Goal: Task Accomplishment & Management: Use online tool/utility

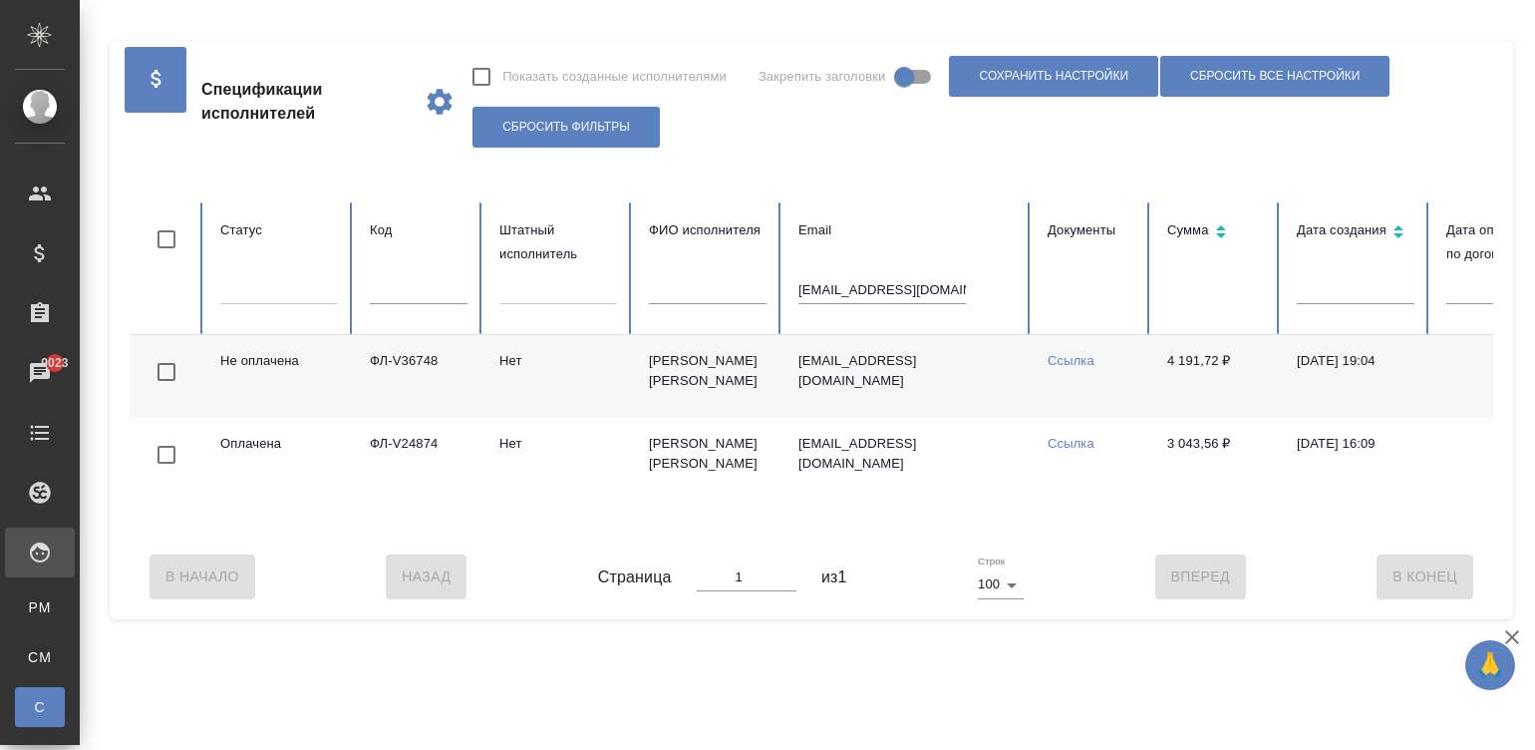
click at [871, 296] on input "[EMAIL_ADDRESS][DOMAIN_NAME]" at bounding box center [881, 290] width 167 height 28
click at [871, 296] on input "kochunia@gmail.com" at bounding box center [881, 290] width 167 height 28
paste input "denisovalena@list.ru"
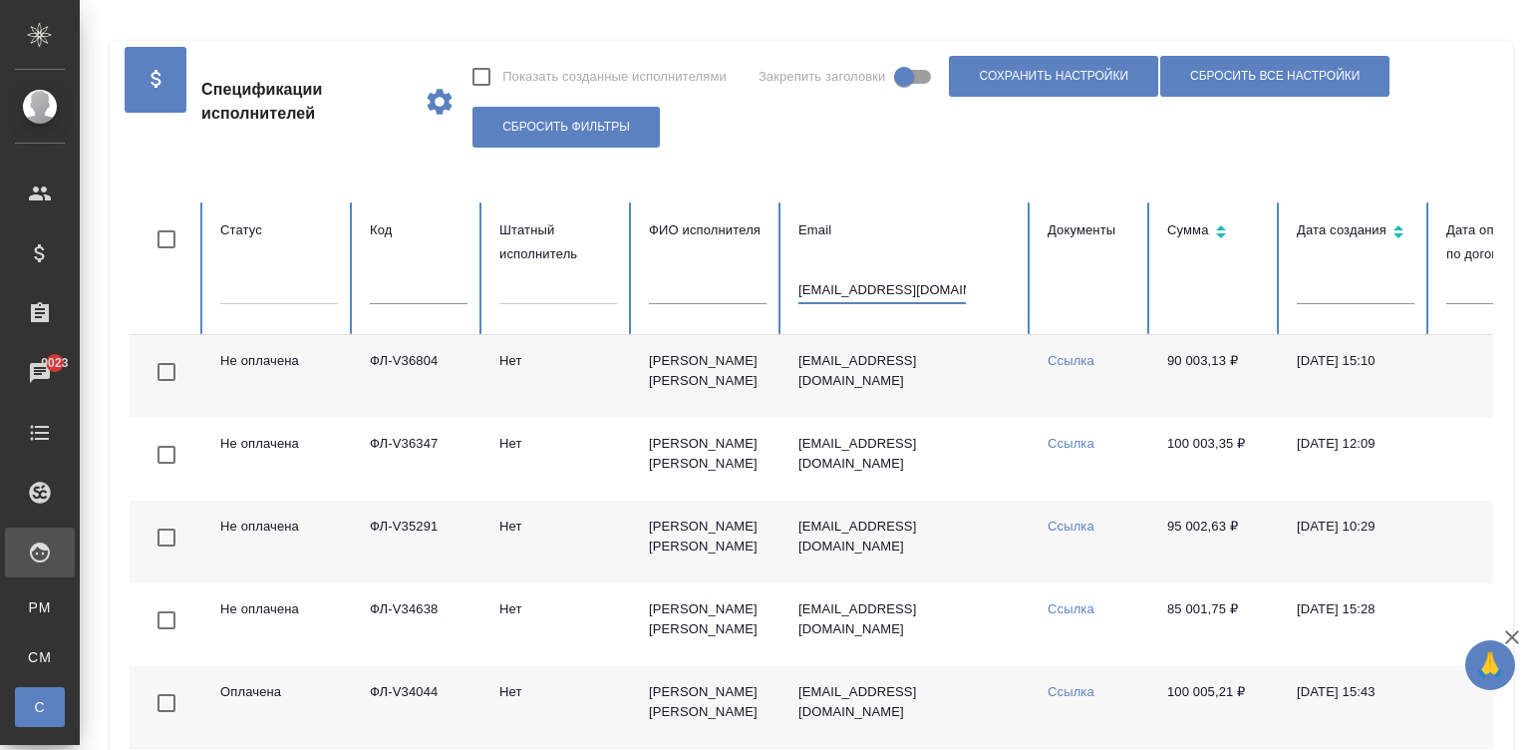
click at [850, 300] on input "denisovalena@list.ru" at bounding box center [881, 290] width 167 height 28
paste input "ФЛ-V36804"
type input "Ф"
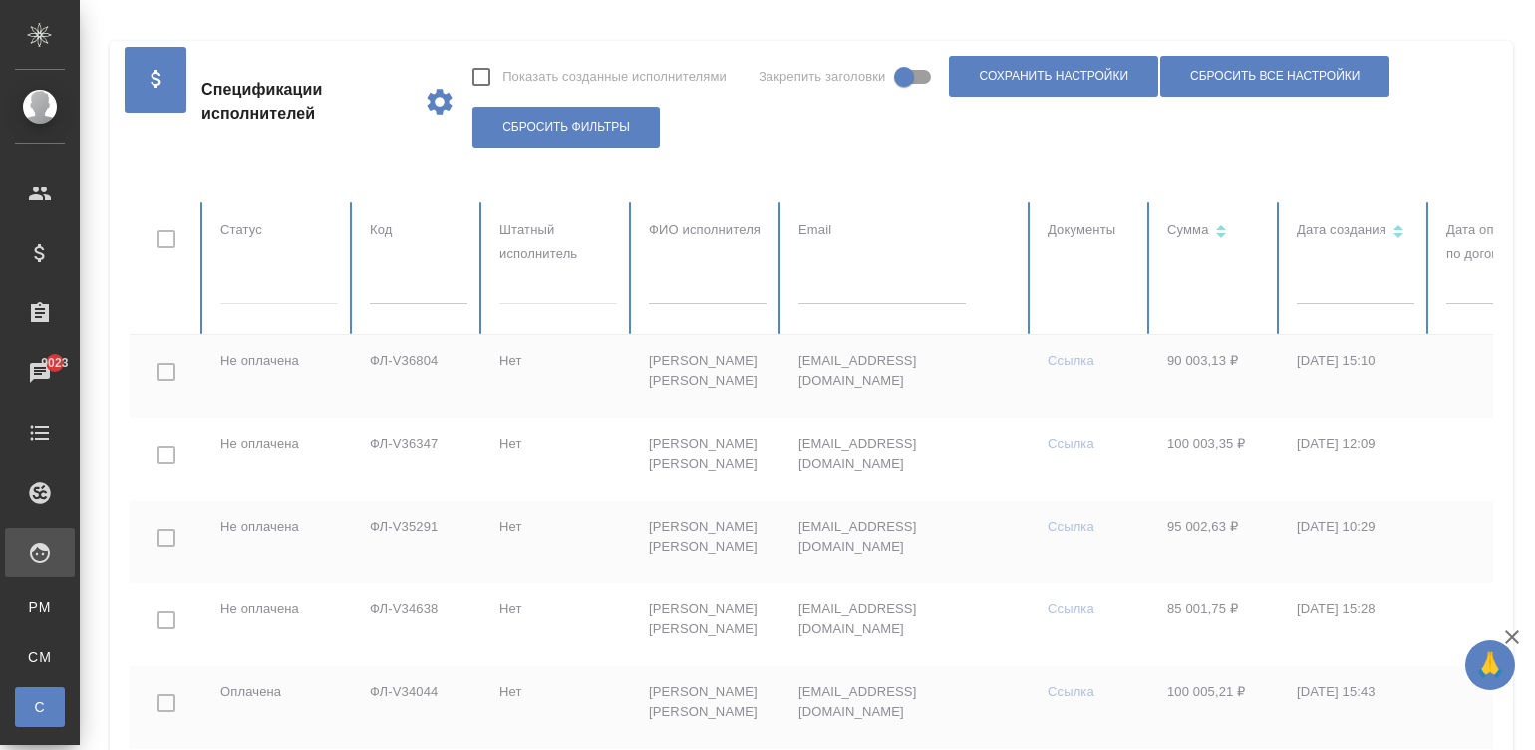
click at [443, 298] on input "text" at bounding box center [419, 290] width 98 height 28
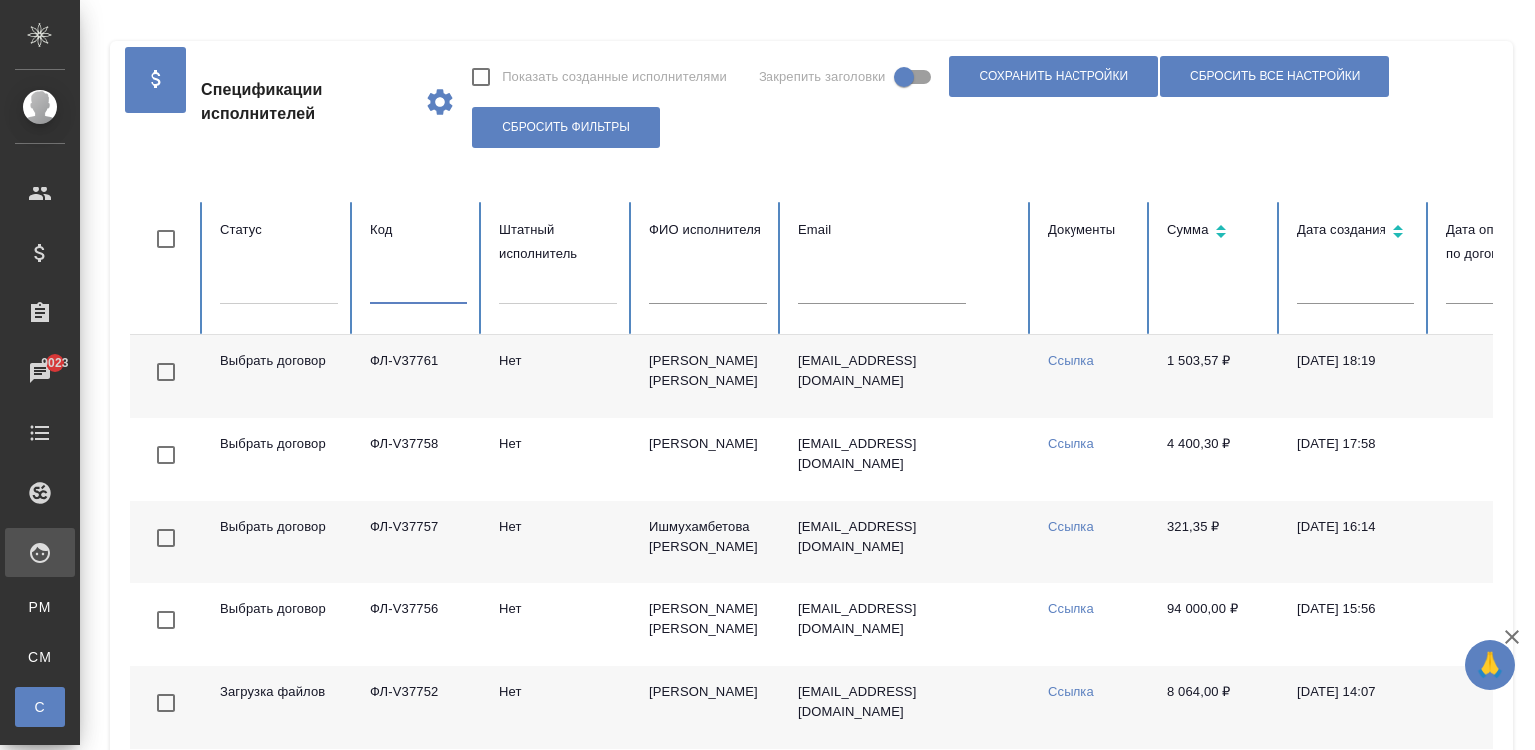
click at [443, 298] on input "text" at bounding box center [419, 290] width 98 height 28
paste input "ФЛ-V36804"
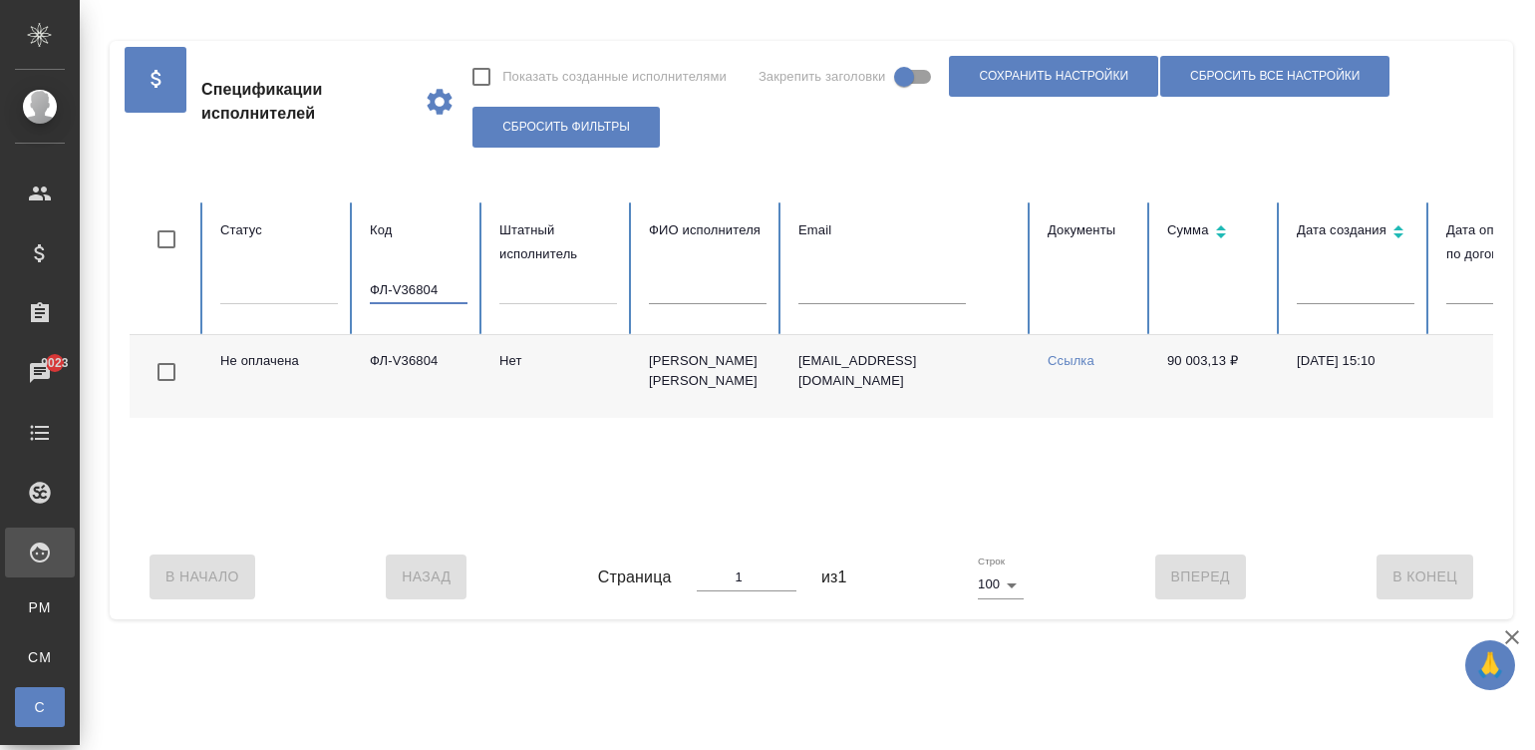
type input "ФЛ-V36804"
click at [898, 387] on td "denisovalena@list.ru" at bounding box center [906, 376] width 249 height 83
click at [429, 292] on input "ФЛ-V36804" at bounding box center [419, 290] width 98 height 28
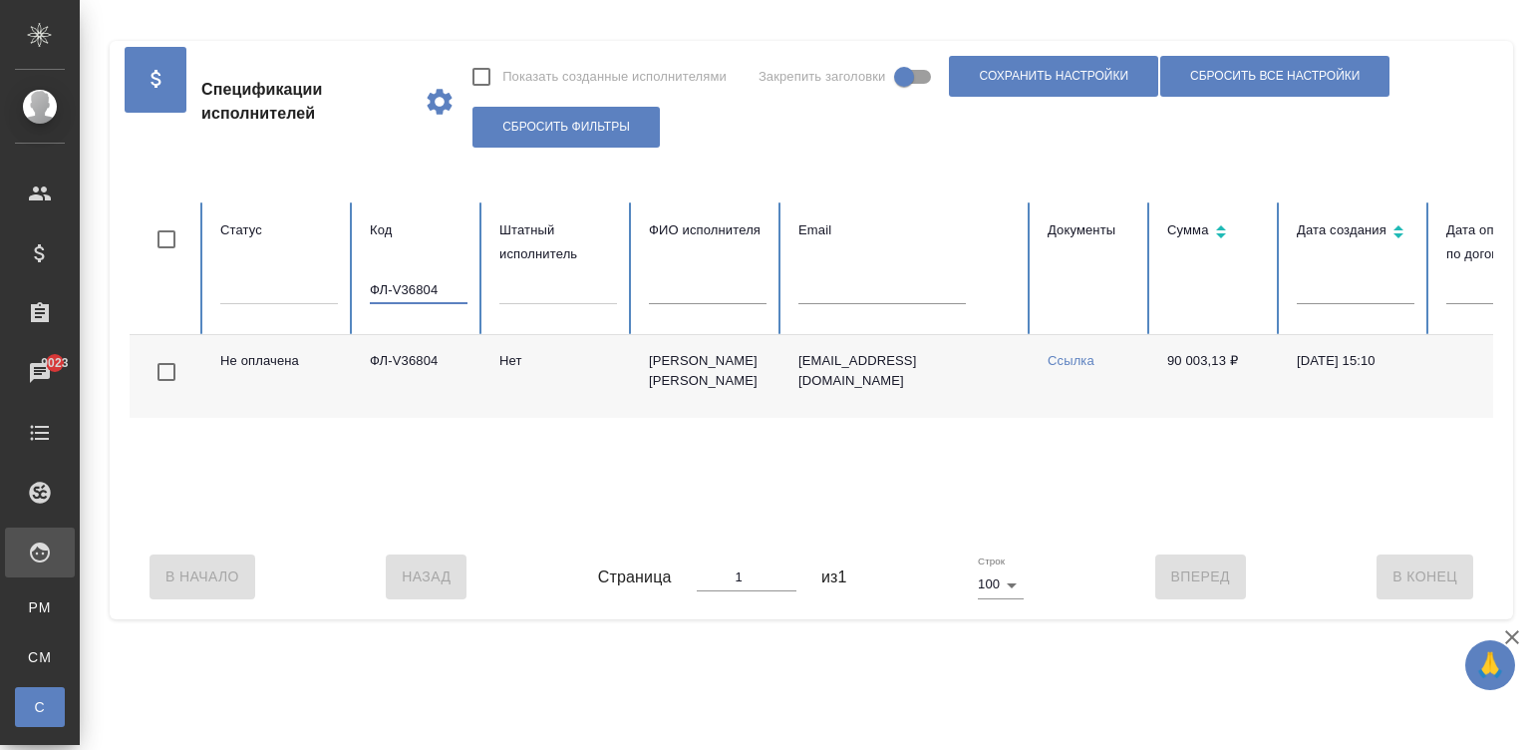
click at [429, 292] on input "ФЛ-V36804" at bounding box center [419, 290] width 98 height 28
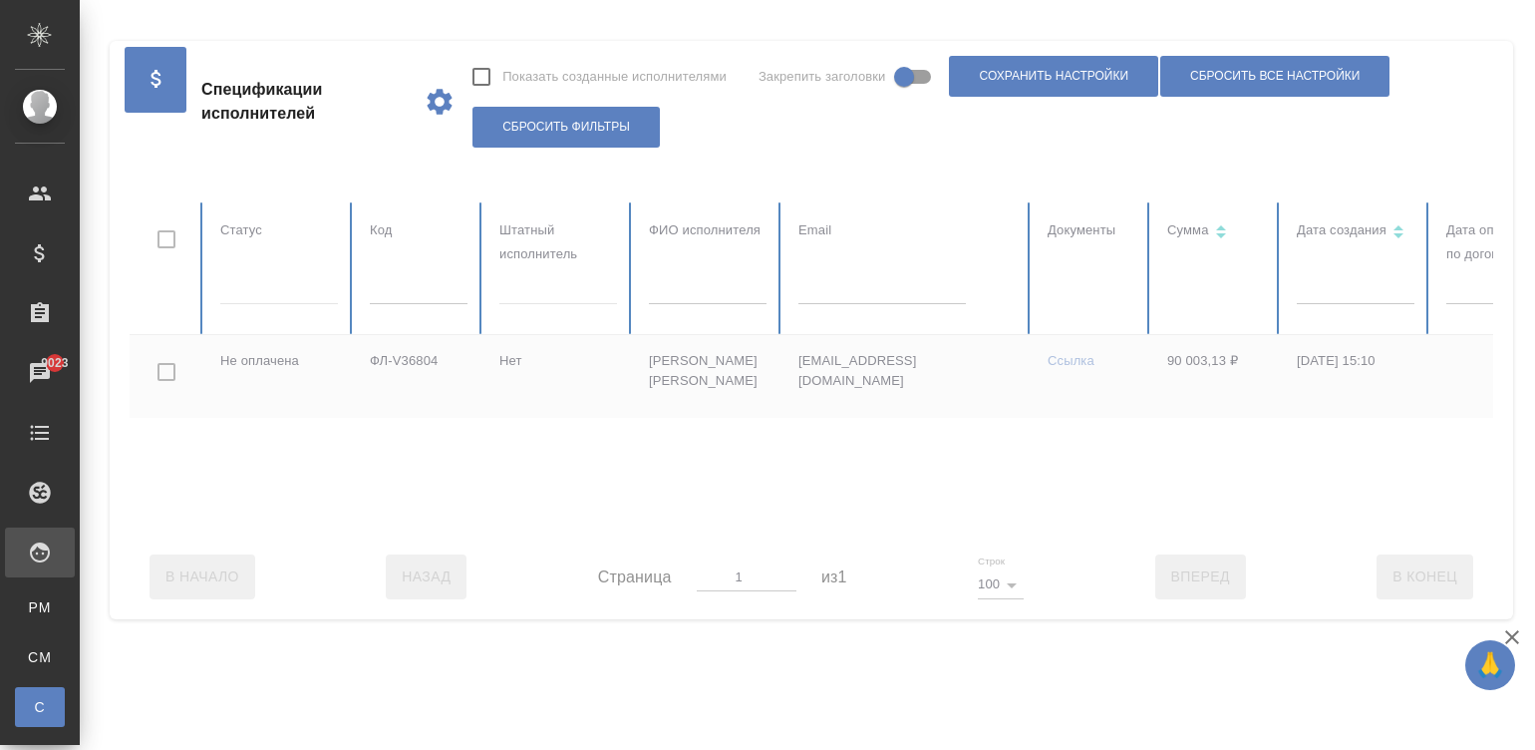
click at [867, 294] on div at bounding box center [1197, 368] width 2135 height 332
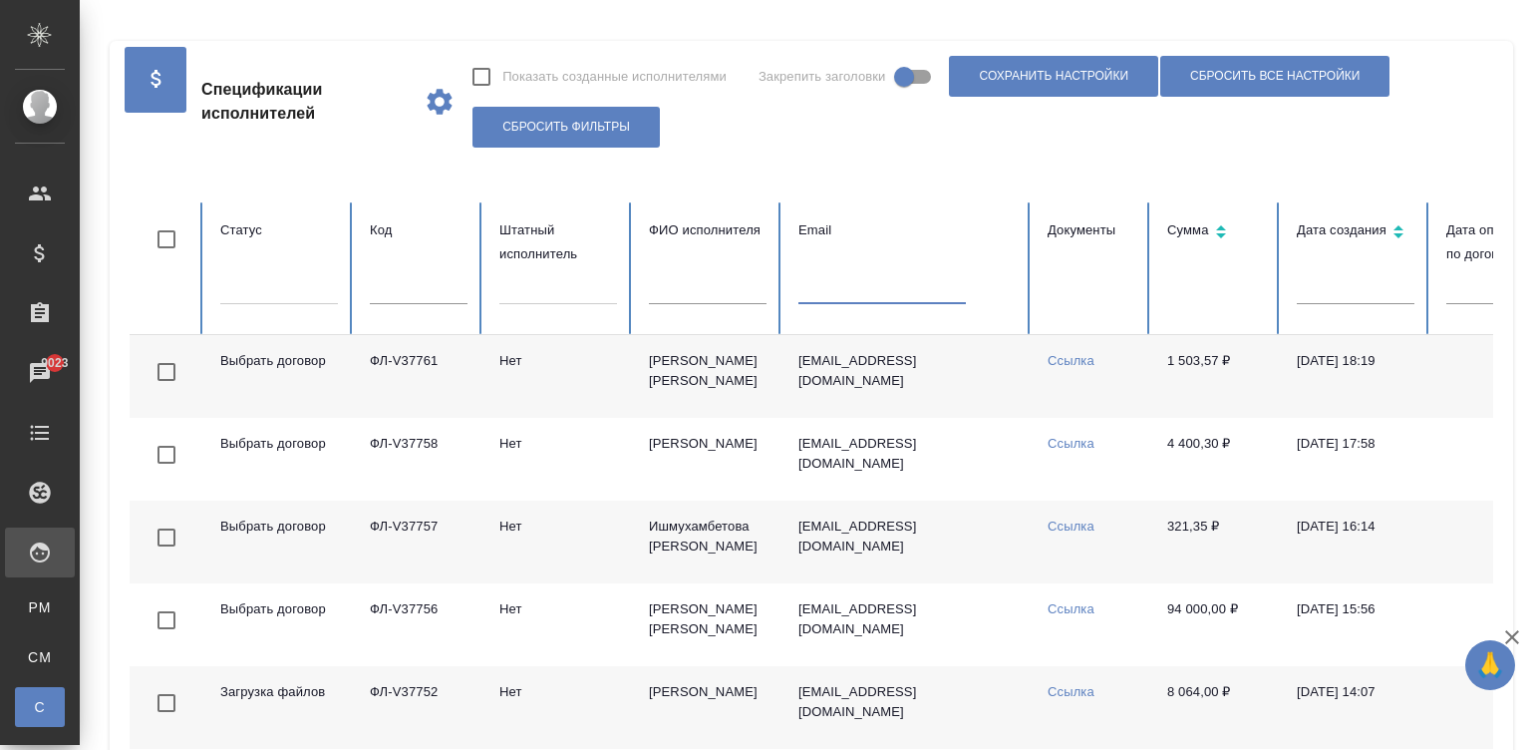
click at [867, 294] on input "text" at bounding box center [881, 290] width 167 height 28
paste input "sweet.rainE@yandex.ru"
type input "sweet.rainE@yandex.ru"
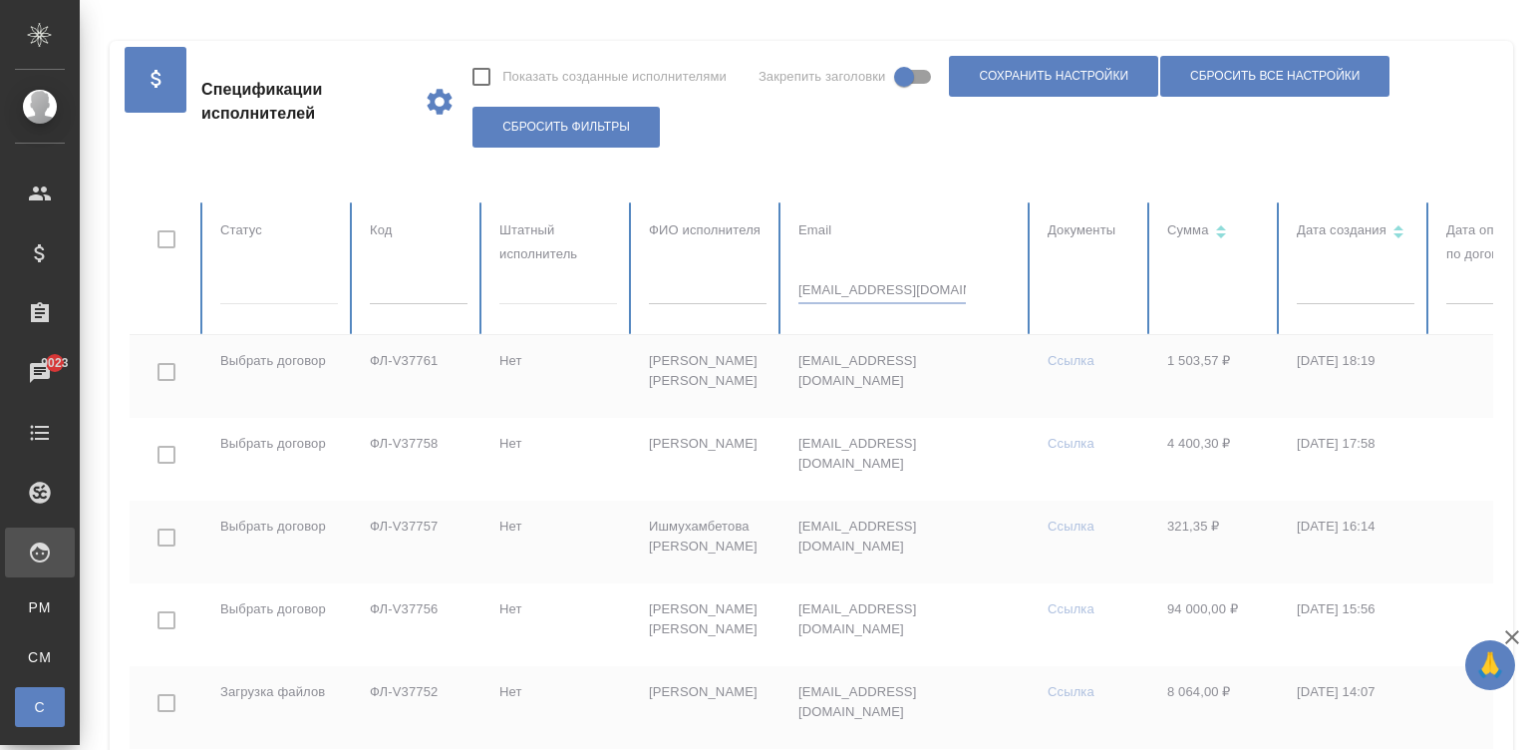
checkbox input "true"
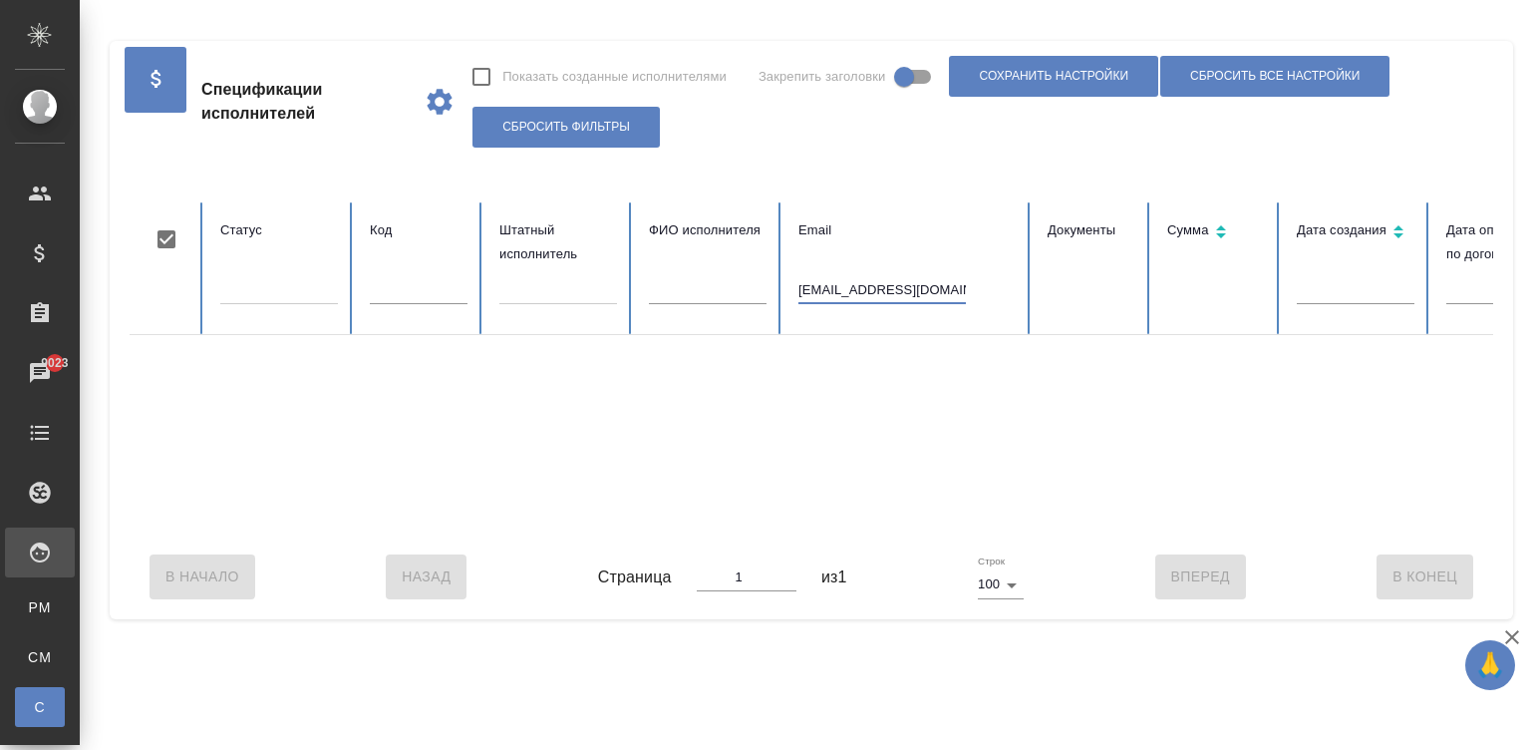
scroll to position [0, 771]
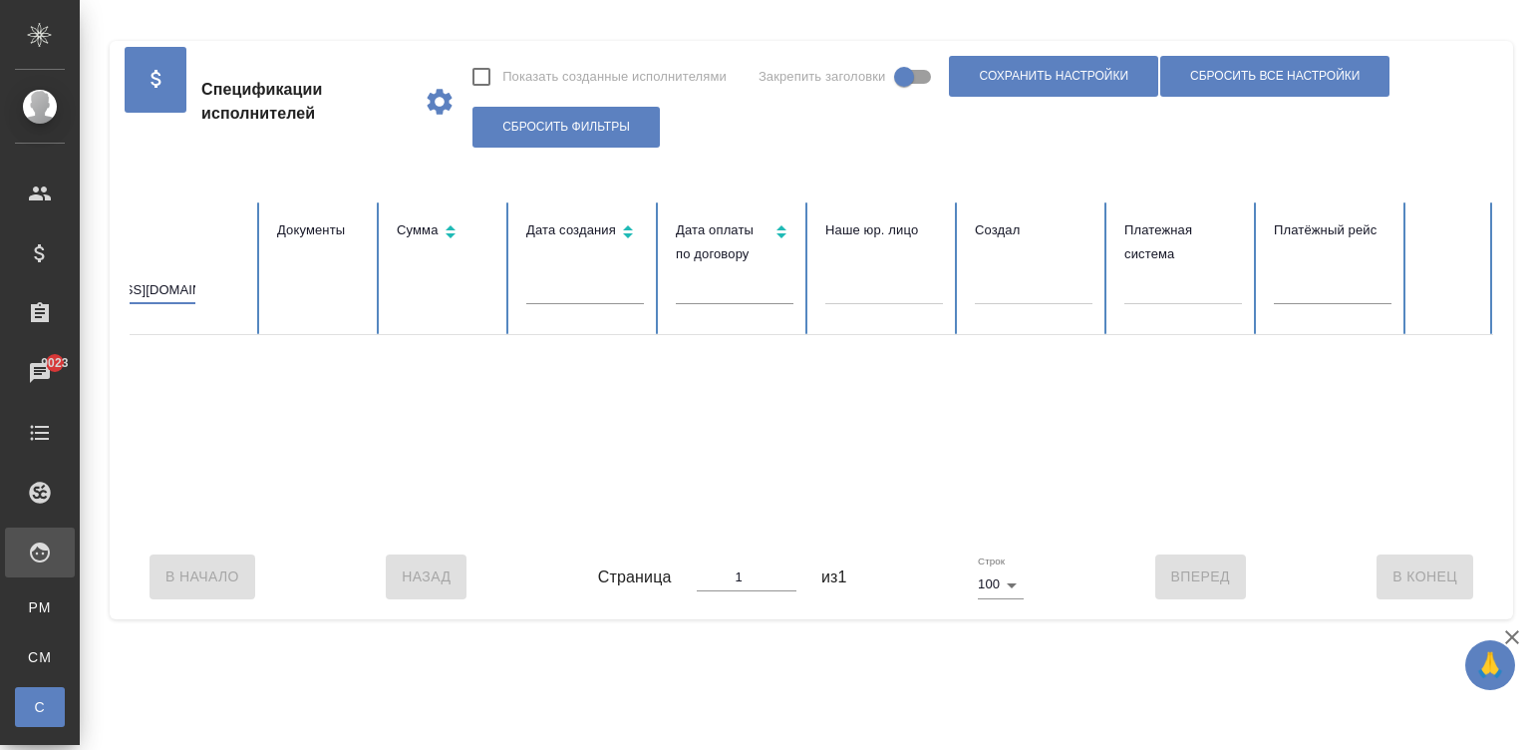
type input "sweet.rainE@yandex.ru"
click at [161, 286] on input "sweet.rainE@yandex.ru" at bounding box center [111, 290] width 167 height 28
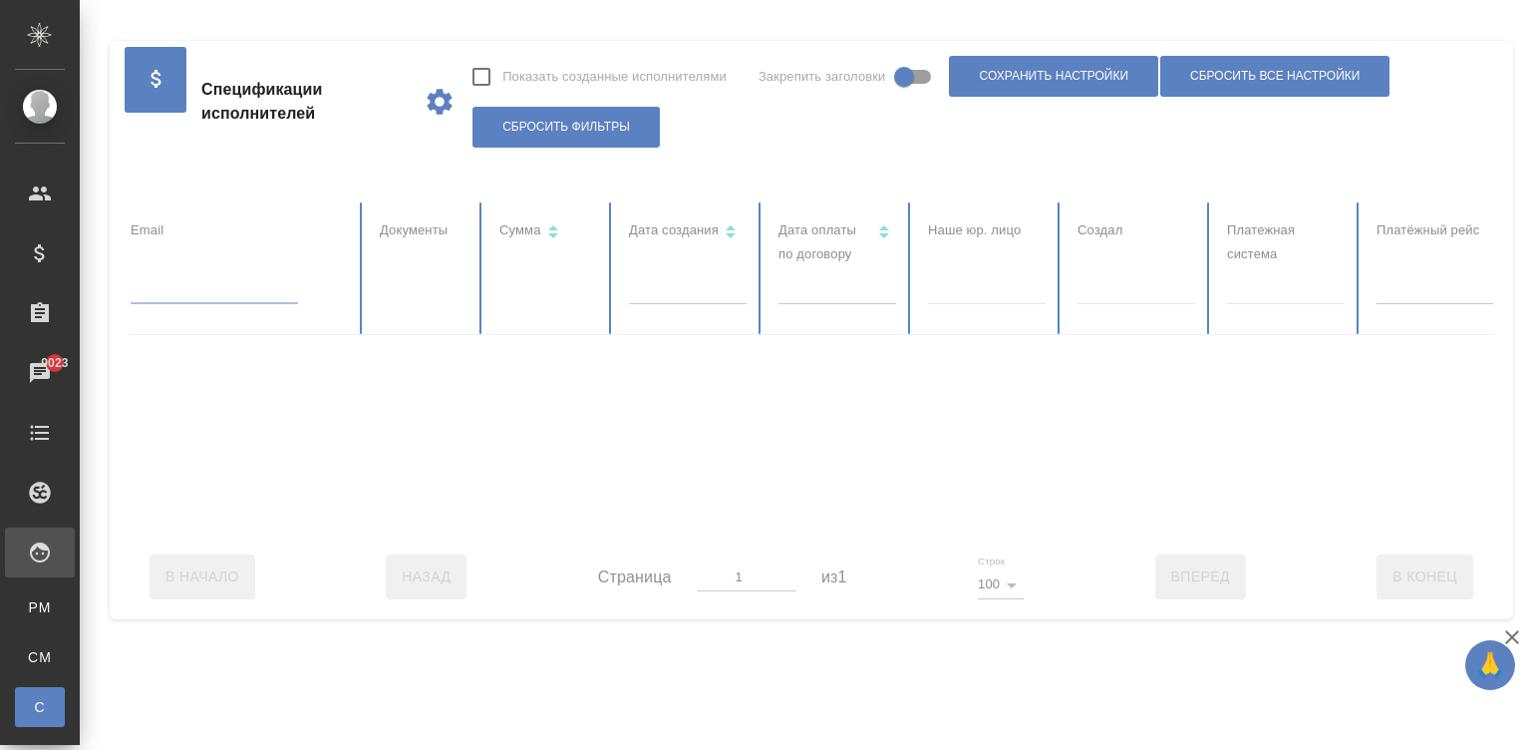
scroll to position [0, 0]
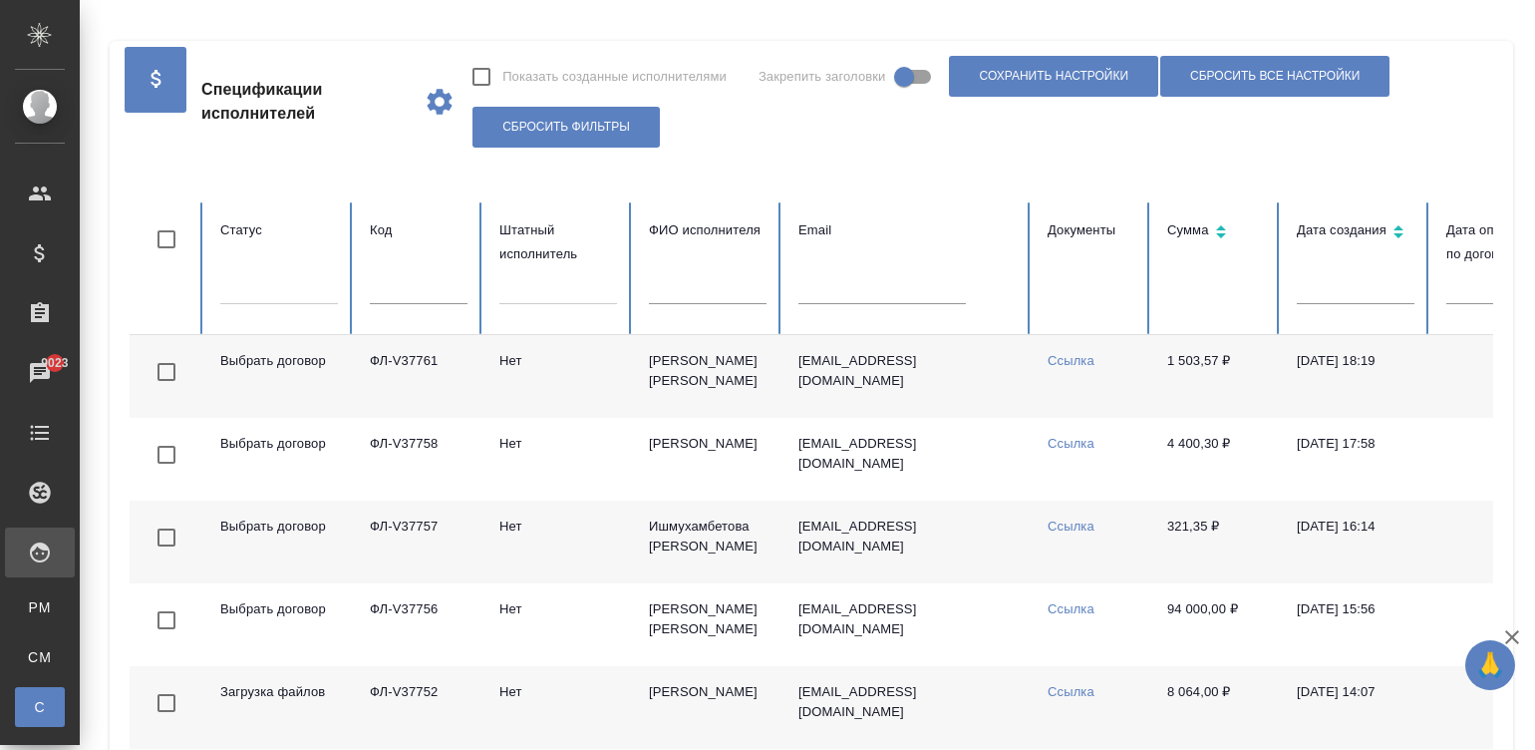
checkbox input "false"
click at [419, 289] on input "text" at bounding box center [419, 290] width 98 height 28
paste input "ФЛ-V36804"
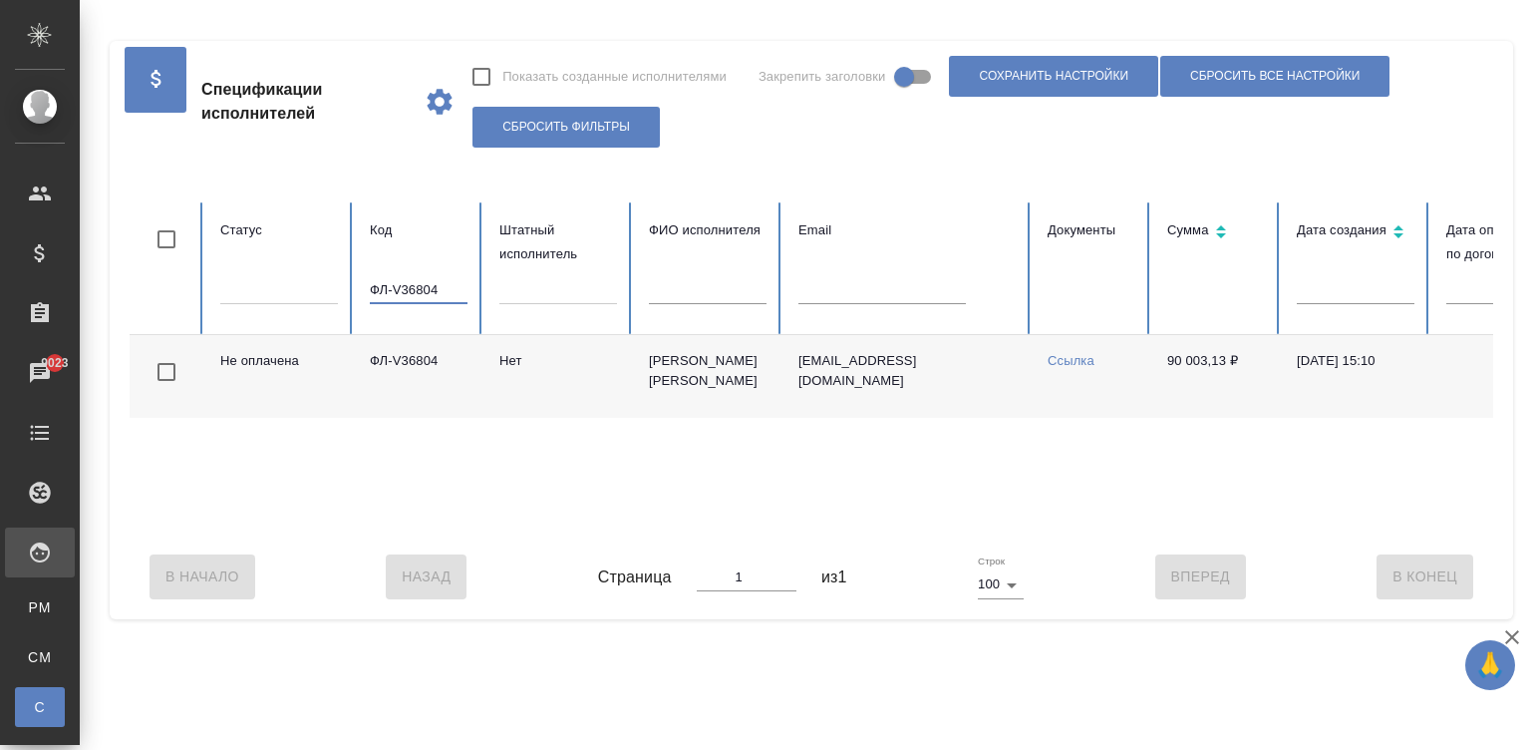
scroll to position [0, 771]
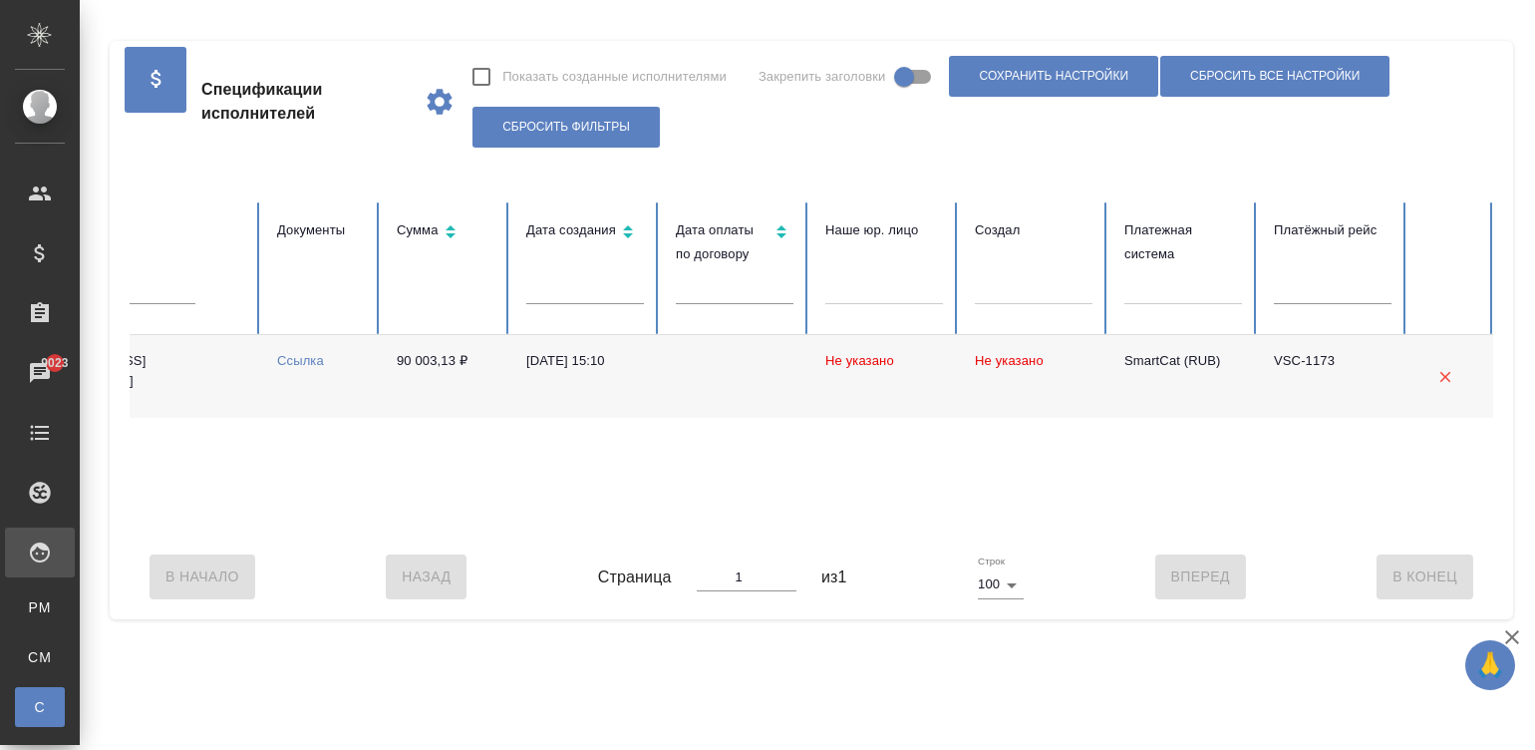
type input "ФЛ-V36804"
click at [835, 381] on td "Не указано" at bounding box center [884, 376] width 150 height 83
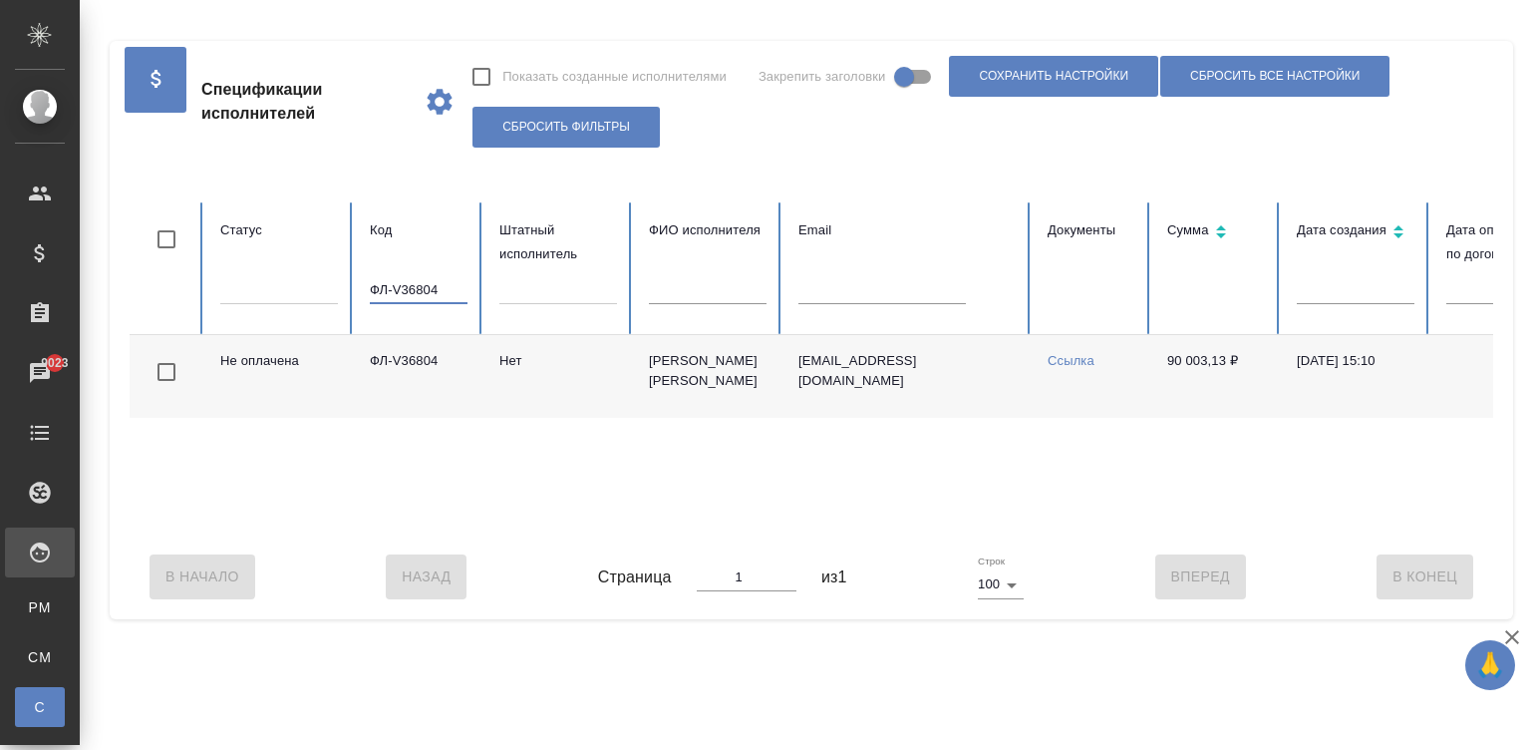
click at [404, 291] on input "ФЛ-V36804" at bounding box center [419, 290] width 98 height 28
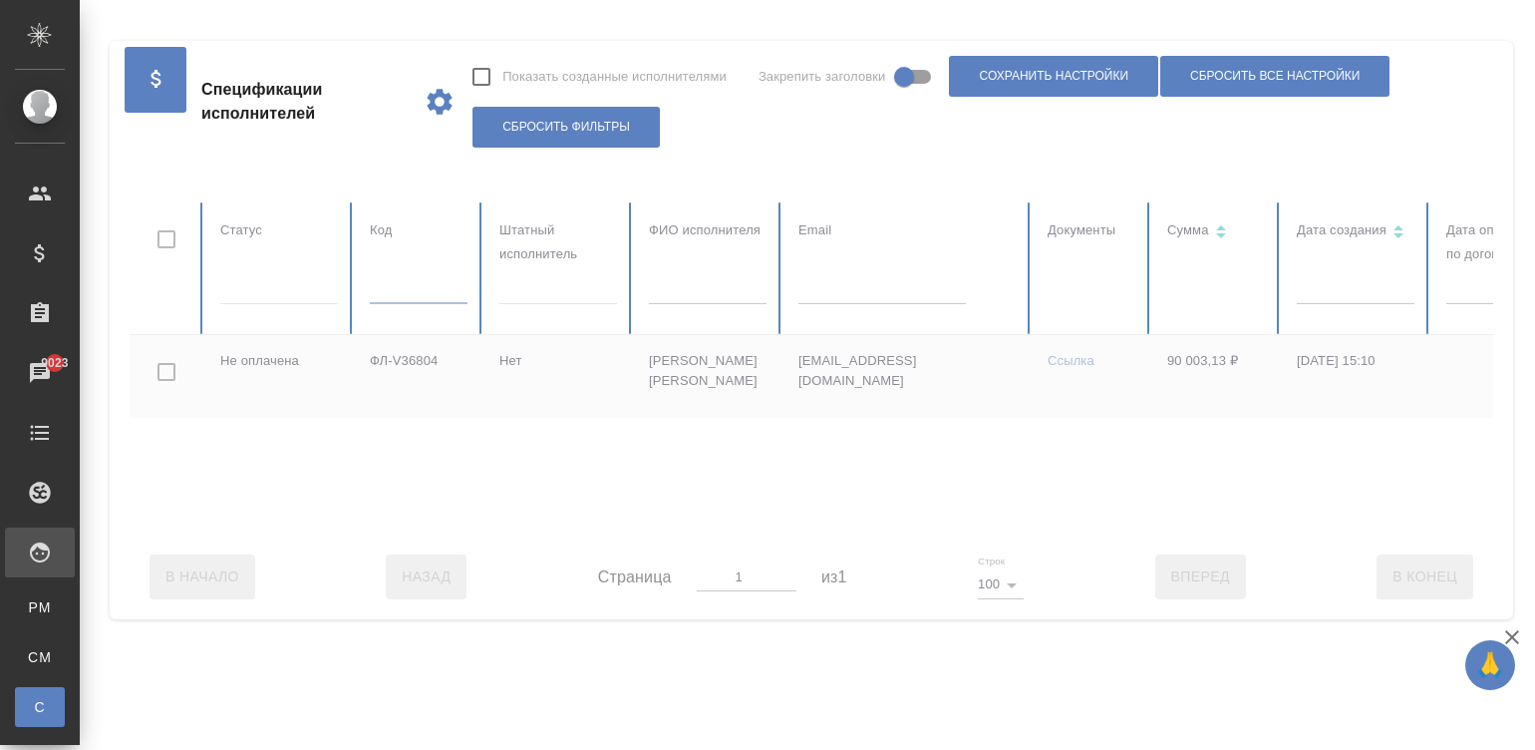
click at [837, 292] on input "text" at bounding box center [881, 290] width 167 height 28
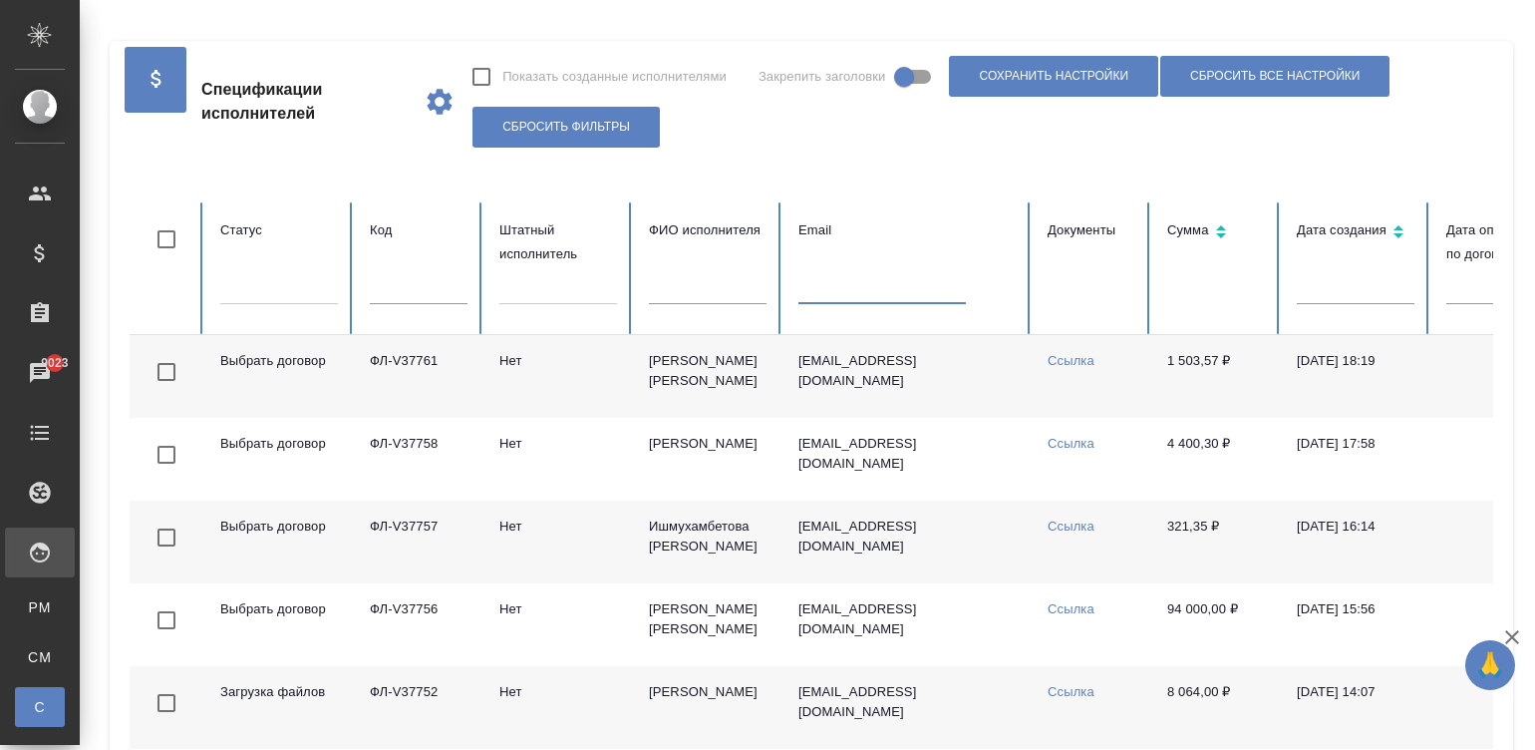
click at [837, 292] on input "text" at bounding box center [881, 290] width 167 height 28
paste input "[EMAIL_ADDRESS][DOMAIN_NAME]"
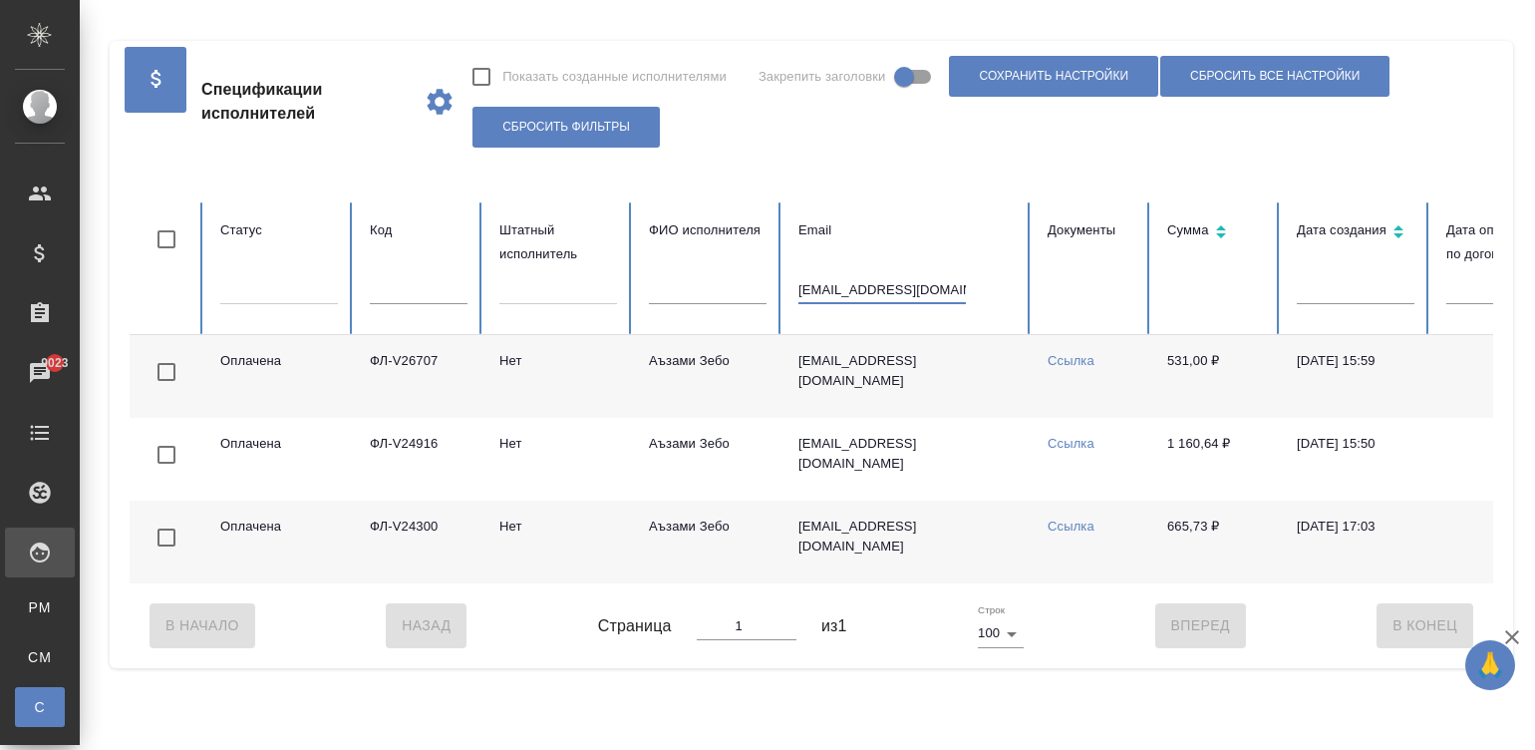
type input "[EMAIL_ADDRESS][DOMAIN_NAME]"
click at [862, 383] on td "[EMAIL_ADDRESS][DOMAIN_NAME]" at bounding box center [906, 376] width 249 height 83
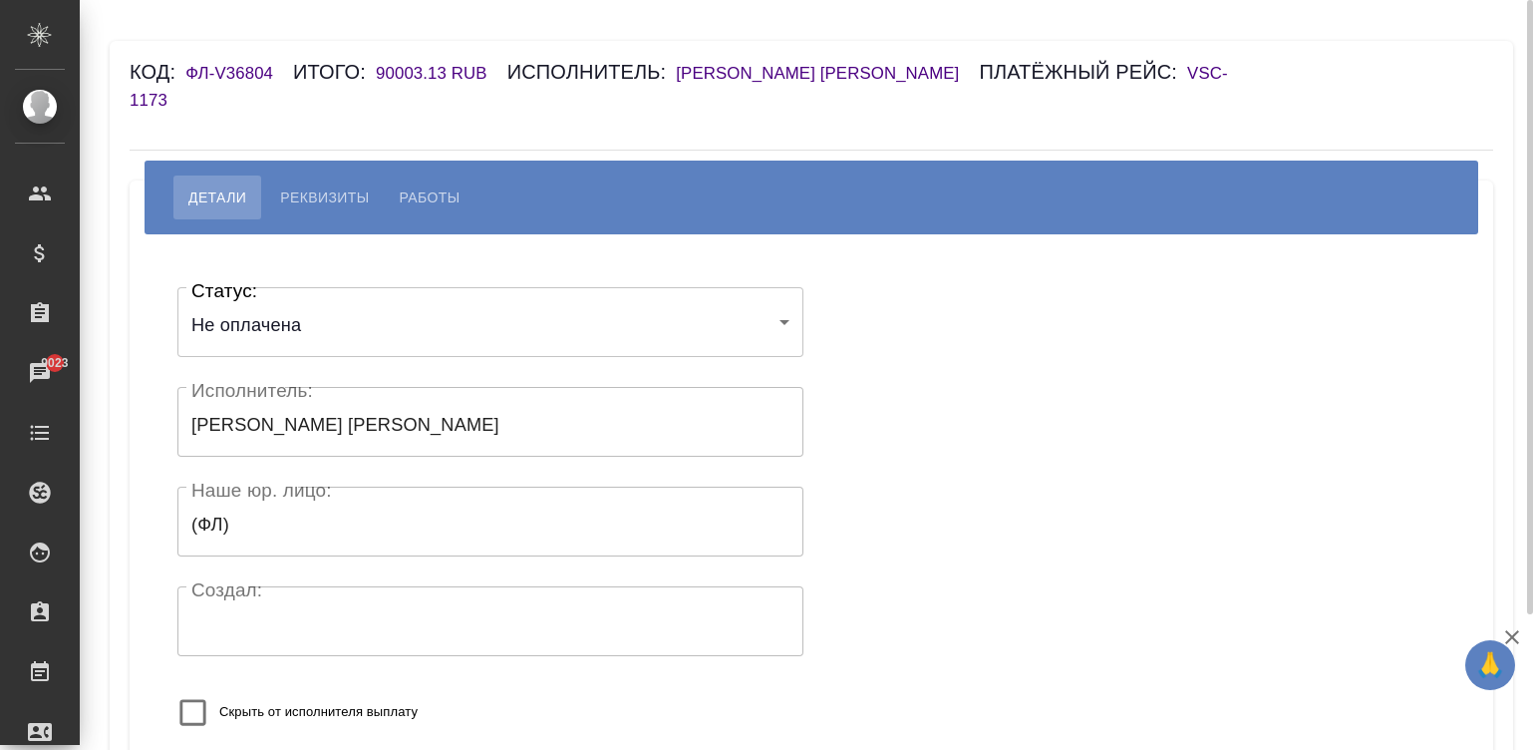
click at [418, 185] on span "Работы" at bounding box center [430, 197] width 61 height 24
select select "10"
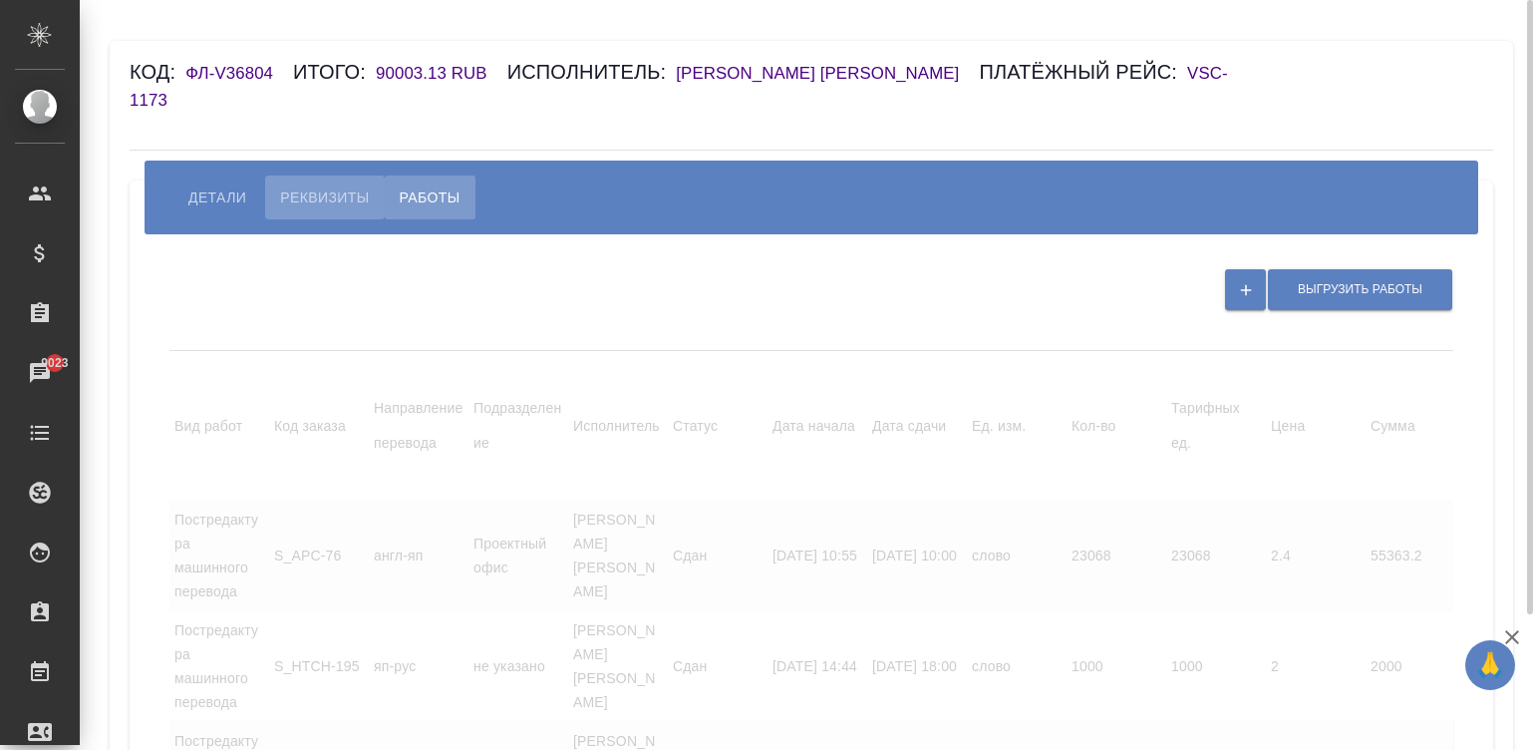
click at [322, 185] on span "Реквизиты" at bounding box center [324, 197] width 89 height 24
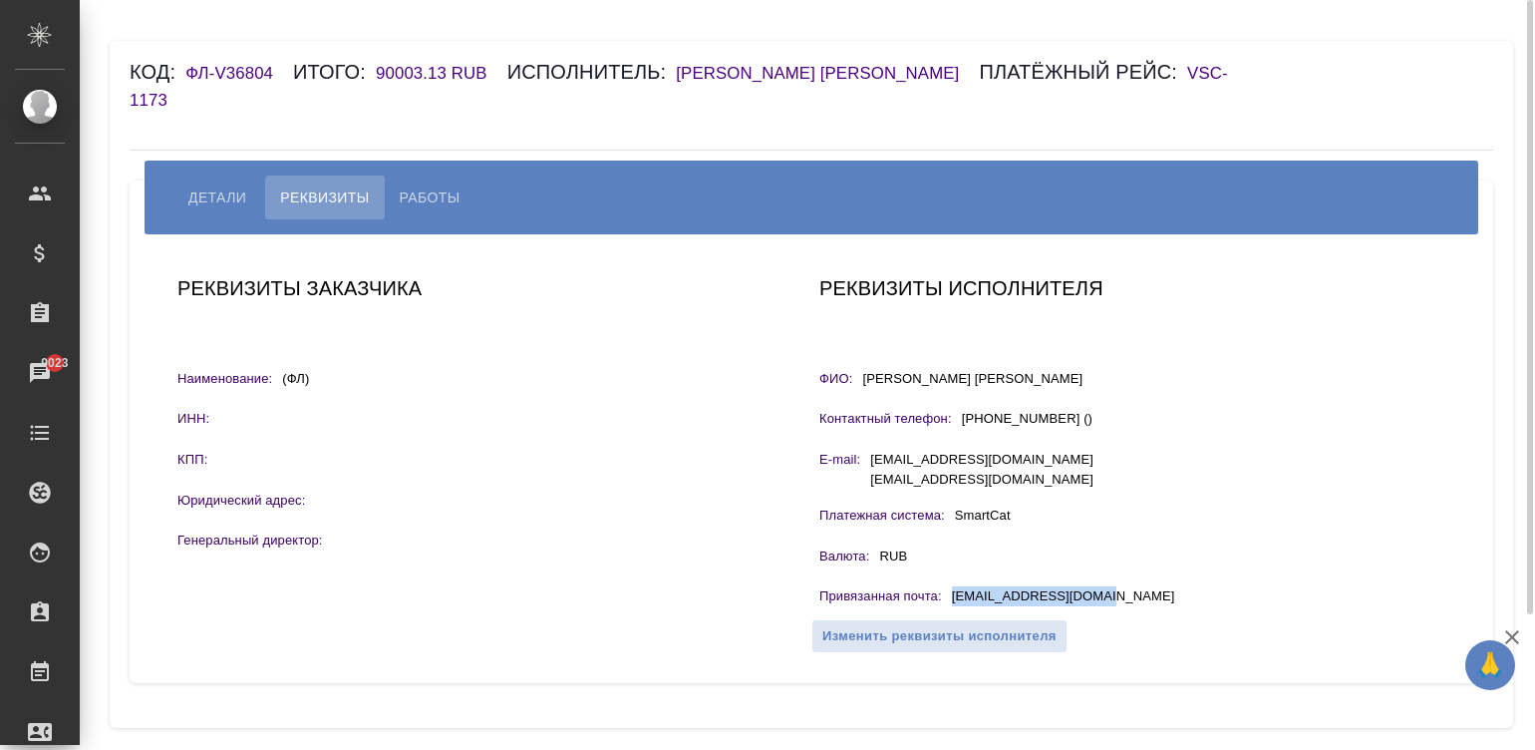
drag, startPoint x: 1111, startPoint y: 569, endPoint x: 952, endPoint y: 558, distance: 159.9
click at [952, 586] on div "Привязанная почта : sweet.rainE@yandex.ru" at bounding box center [1132, 598] width 626 height 25
copy p "sweet.rainE@yandex.ru"
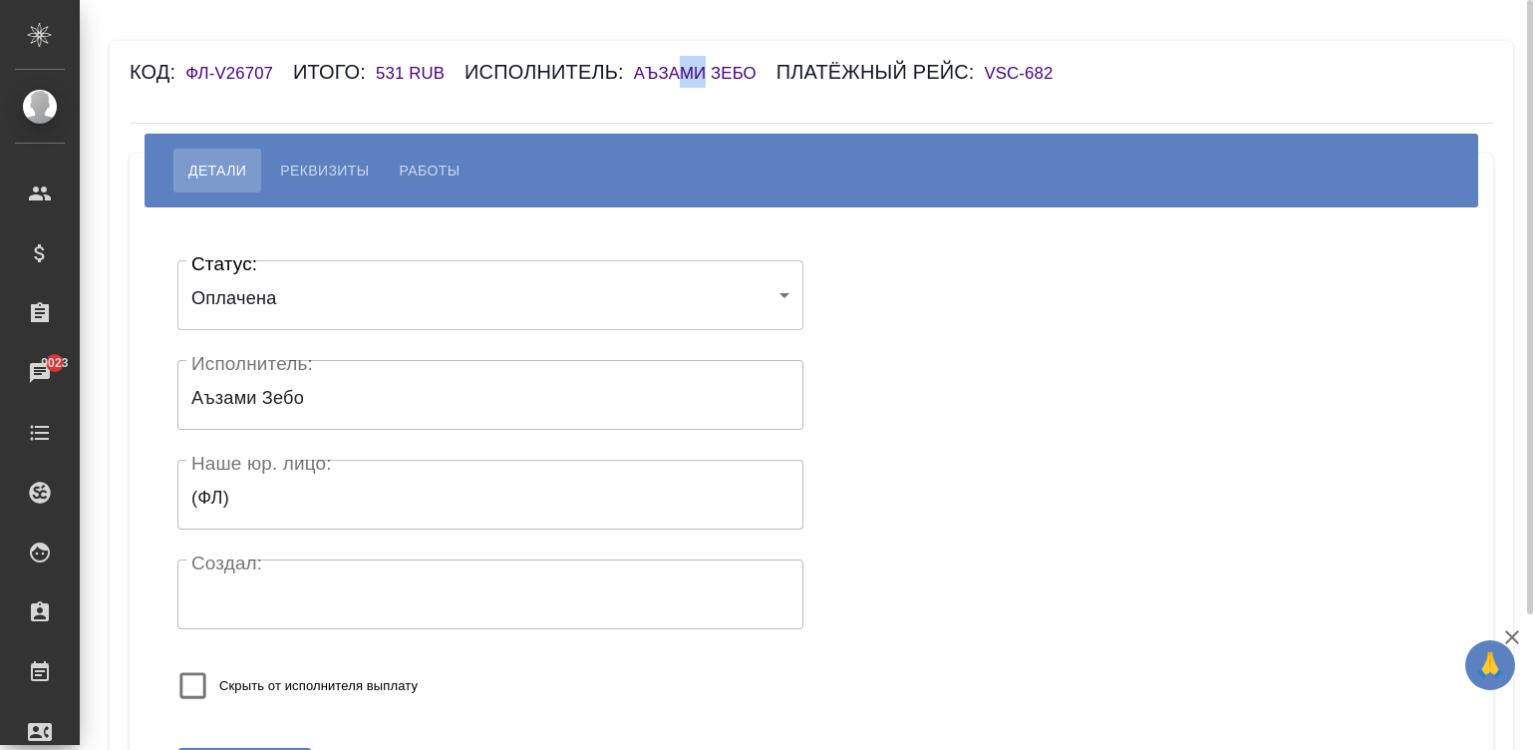
drag, startPoint x: 706, startPoint y: 82, endPoint x: 684, endPoint y: 73, distance: 23.7
click at [684, 73] on div "Код: ФЛ-V26707 Итого: 531 RUB Исполнитель: Аъзами Зебо Платёжный рейс: VSC-682" at bounding box center [698, 72] width 1136 height 32
click at [684, 73] on h6 "Аъзами Зебо" at bounding box center [705, 73] width 143 height 19
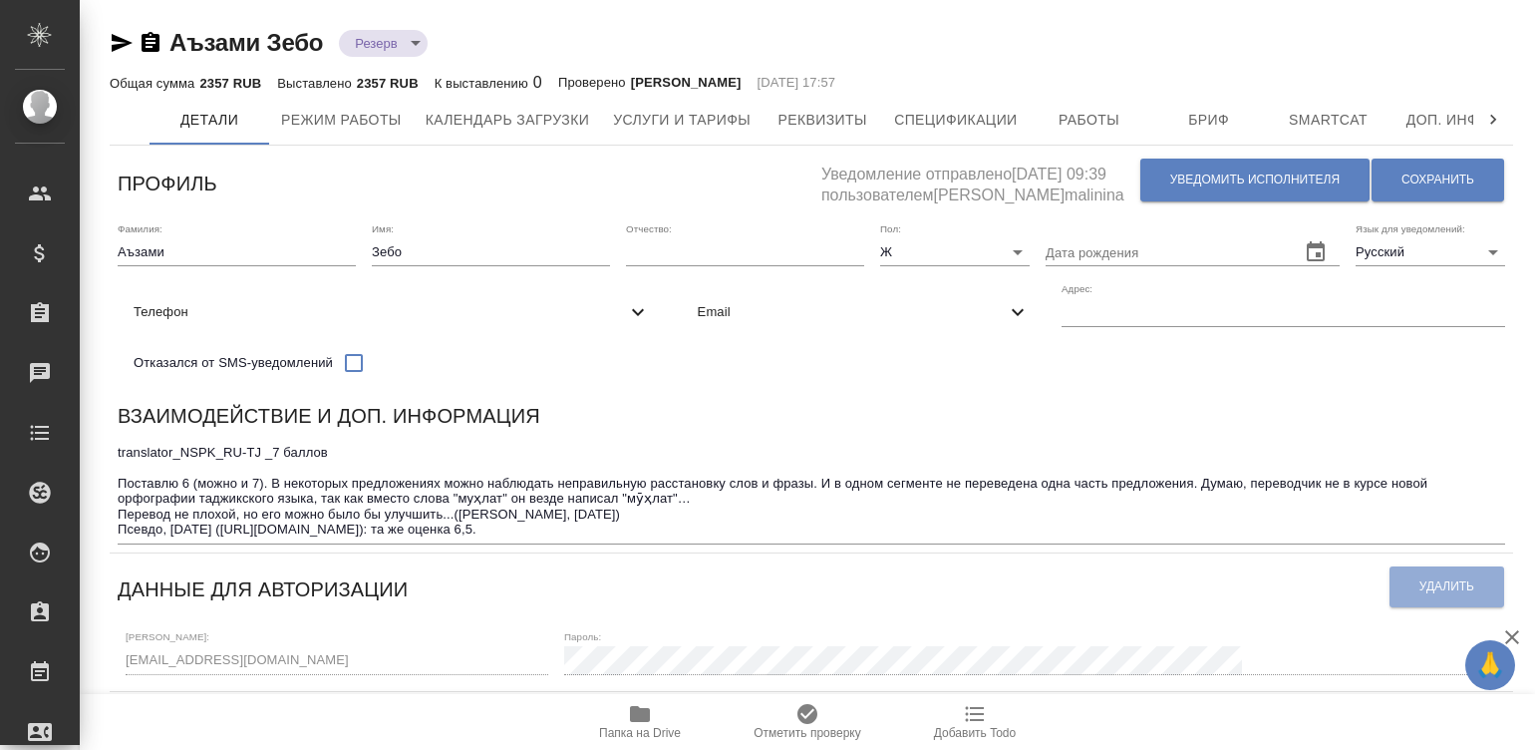
type input "[PERSON_NAME]"
click at [1241, 174] on span "Уведомить исполнителя" at bounding box center [1254, 179] width 169 height 17
type textarea "Loremi dolo, Sita! Consectetura e seddoeius temporincid ut laboreetdol magnaal …"
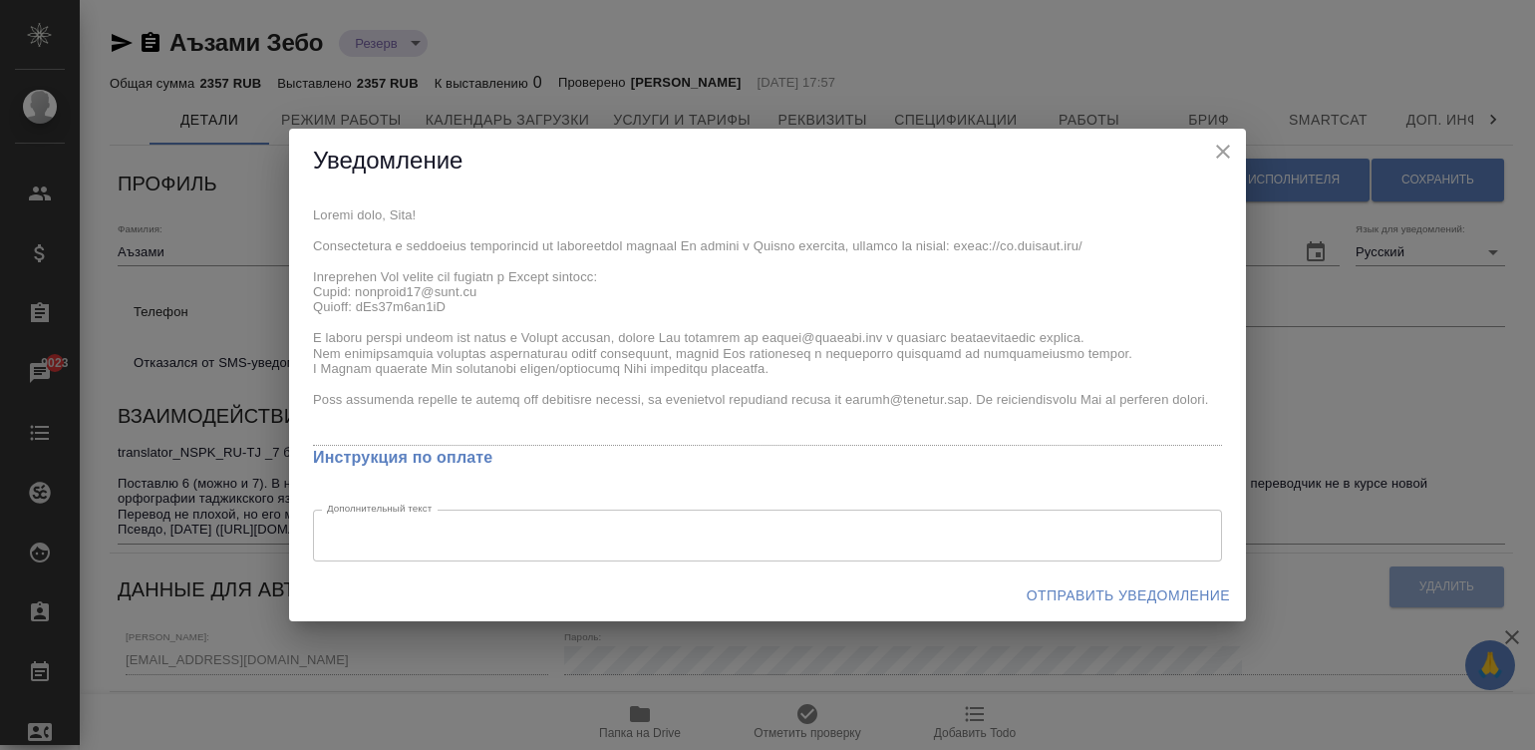
click at [274, 207] on div "Уведомление x Инструкция по оплате Дополнительный текст x Дополнительный текст …" at bounding box center [767, 375] width 1535 height 750
click at [1137, 593] on span "Отправить уведомление" at bounding box center [1128, 595] width 203 height 25
